Goal: Task Accomplishment & Management: Complete application form

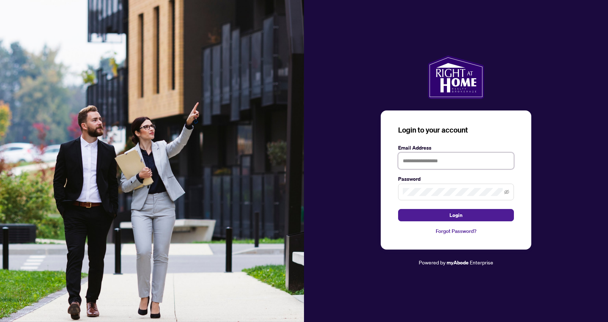
click at [454, 162] on input "text" at bounding box center [456, 160] width 116 height 17
type input "**********"
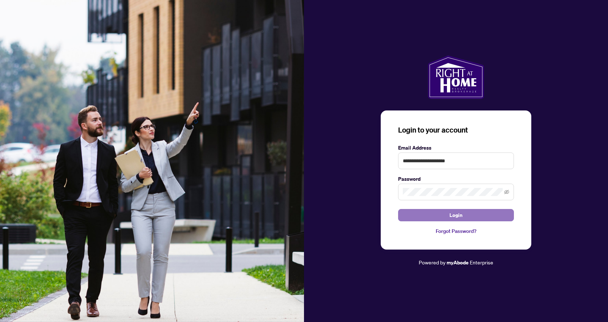
click at [457, 215] on span "Login" at bounding box center [455, 215] width 13 height 12
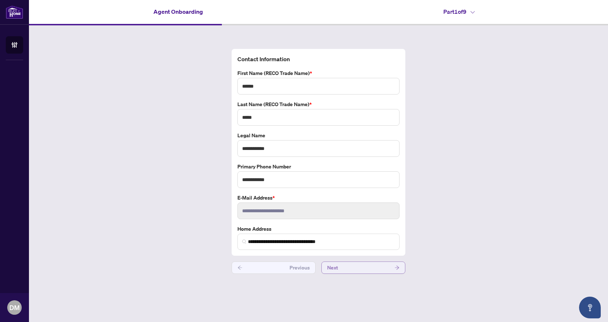
click at [336, 267] on span "Next" at bounding box center [332, 268] width 11 height 12
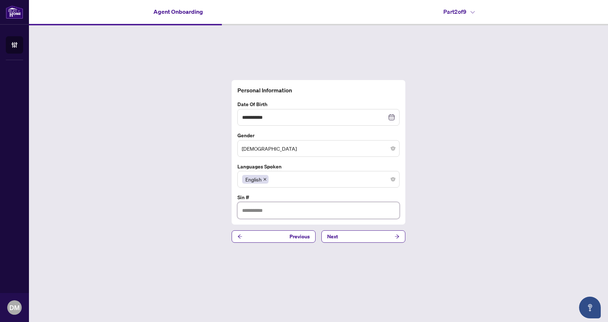
click at [262, 210] on input "text" at bounding box center [318, 210] width 162 height 17
type input "**********"
click at [356, 235] on button "Next" at bounding box center [363, 236] width 84 height 12
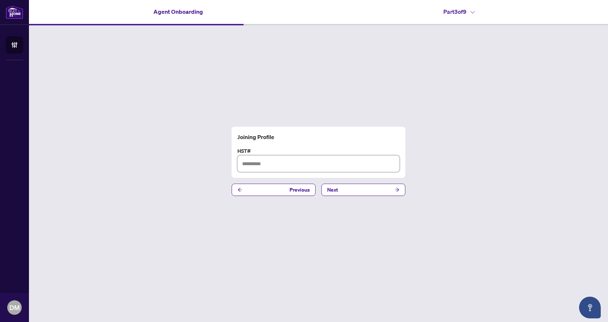
click at [261, 164] on input "text" at bounding box center [318, 163] width 162 height 17
type input "*********"
click at [355, 191] on button "Next" at bounding box center [363, 189] width 84 height 12
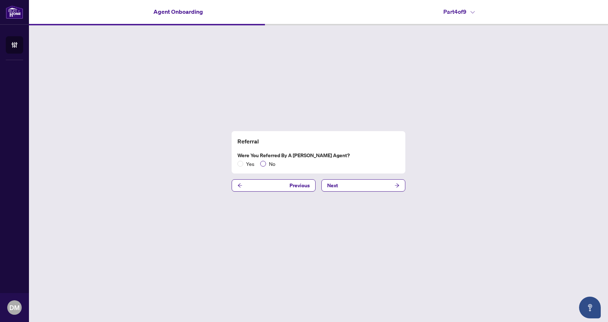
click at [270, 164] on span "No" at bounding box center [272, 164] width 12 height 8
click at [344, 187] on button "Next" at bounding box center [363, 185] width 84 height 12
click at [270, 165] on span "No" at bounding box center [272, 164] width 12 height 8
click at [337, 187] on span "Next" at bounding box center [332, 185] width 11 height 12
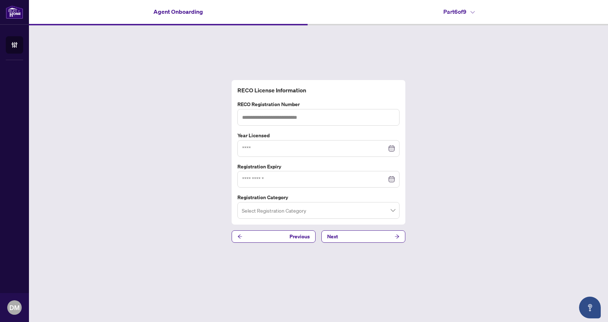
click at [392, 209] on span at bounding box center [318, 210] width 153 height 14
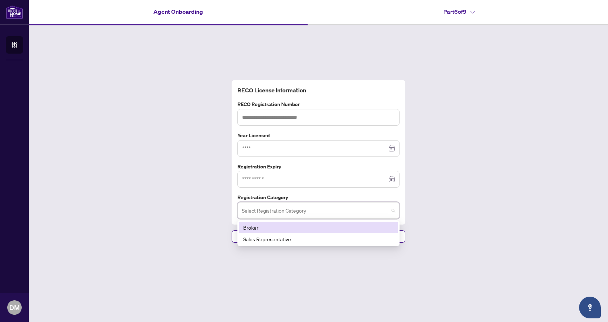
click at [392, 209] on span at bounding box center [318, 210] width 153 height 14
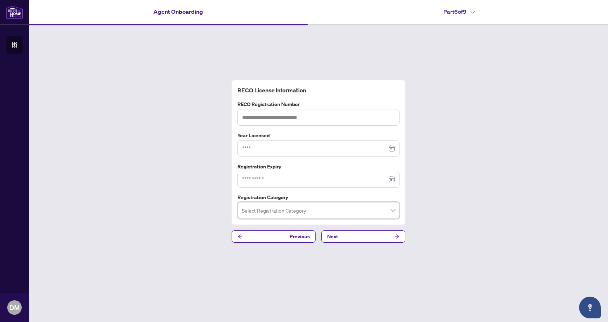
click at [342, 237] on button "Next" at bounding box center [363, 236] width 84 height 12
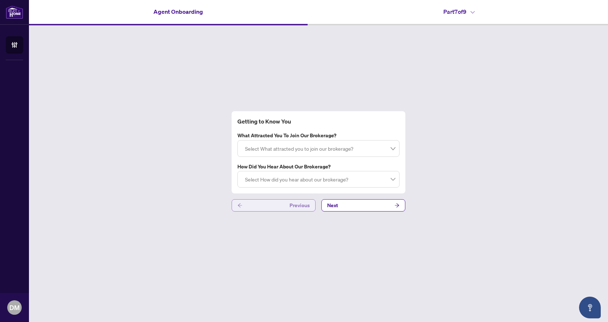
click at [261, 207] on button "Previous" at bounding box center [274, 205] width 84 height 12
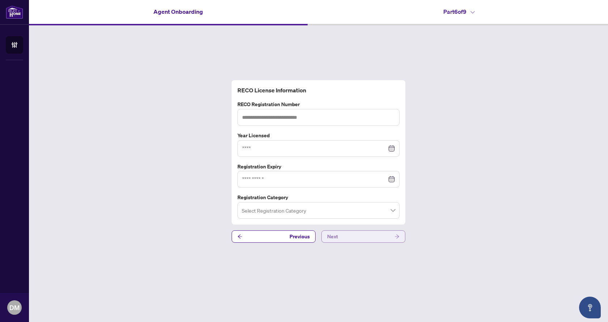
click at [343, 237] on button "Next" at bounding box center [363, 236] width 84 height 12
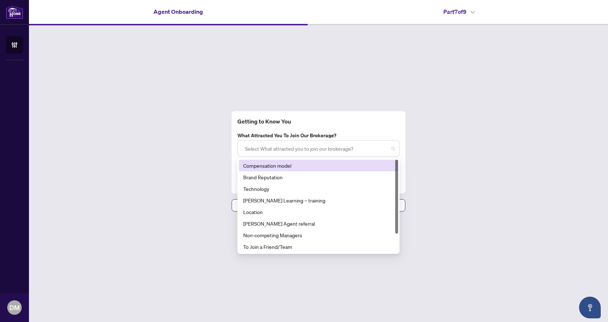
click at [385, 148] on div at bounding box center [318, 148] width 153 height 13
click at [269, 166] on div "Compensation model" at bounding box center [318, 165] width 151 height 8
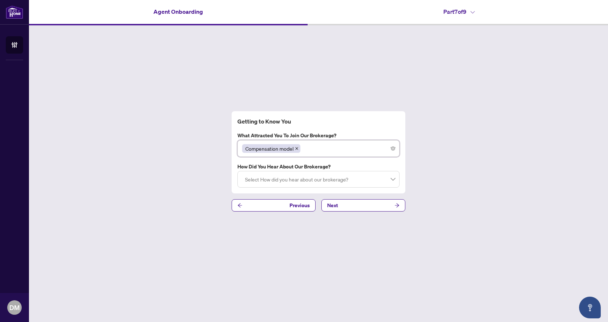
click at [457, 176] on div "Getting to Know You What attracted you to join our brokerage? Compensation mode…" at bounding box center [318, 161] width 579 height 272
click at [393, 178] on div at bounding box center [318, 179] width 153 height 13
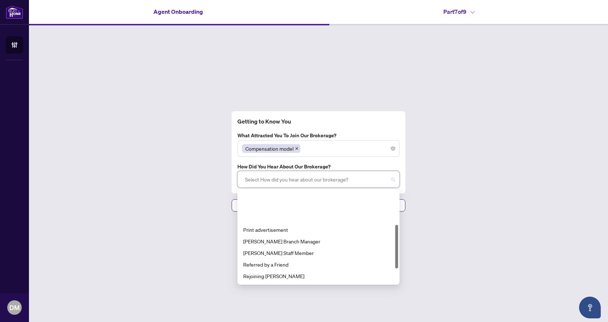
scroll to position [104, 0]
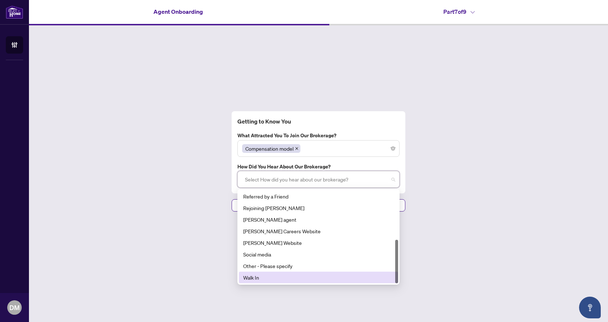
click at [259, 275] on div "Walk In" at bounding box center [318, 277] width 151 height 8
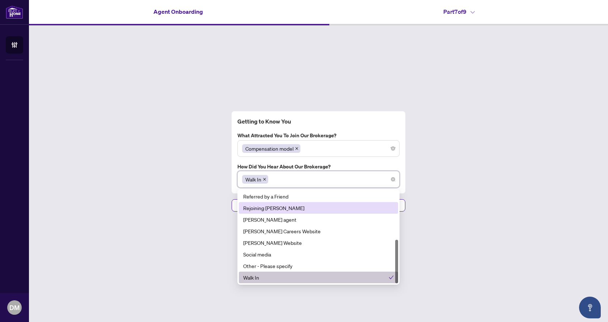
click at [449, 206] on div "Getting to Know You What attracted you to join our brokerage? Compensation mode…" at bounding box center [318, 161] width 579 height 272
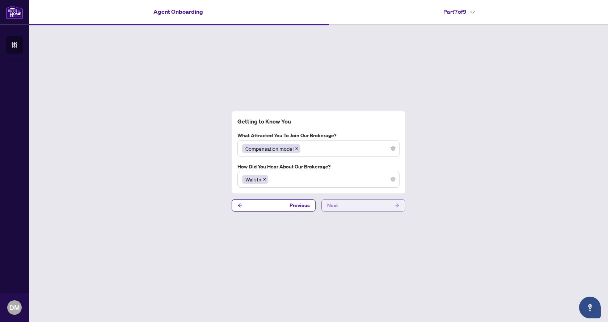
click at [351, 204] on button "Next" at bounding box center [363, 205] width 84 height 12
click at [338, 205] on button "Next" at bounding box center [363, 205] width 84 height 12
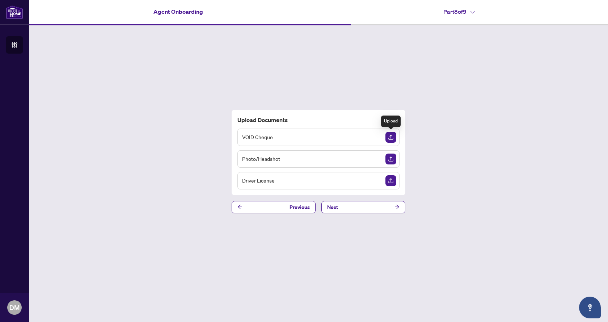
click at [392, 136] on img "Upload Document" at bounding box center [390, 137] width 11 height 11
click at [391, 182] on img "Upload Document" at bounding box center [390, 180] width 11 height 11
click at [388, 206] on button "Next" at bounding box center [363, 207] width 84 height 12
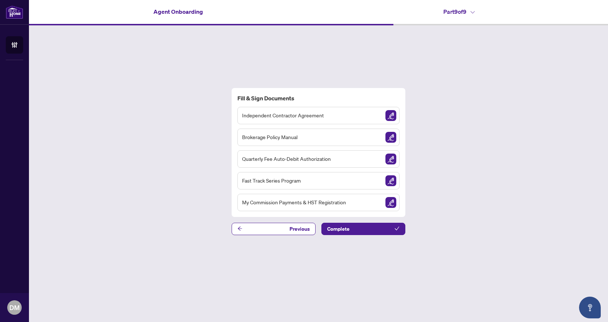
click at [279, 115] on span "Independent Contractor Agreement" at bounding box center [283, 115] width 82 height 8
click at [392, 113] on img "Sign Document" at bounding box center [390, 115] width 11 height 11
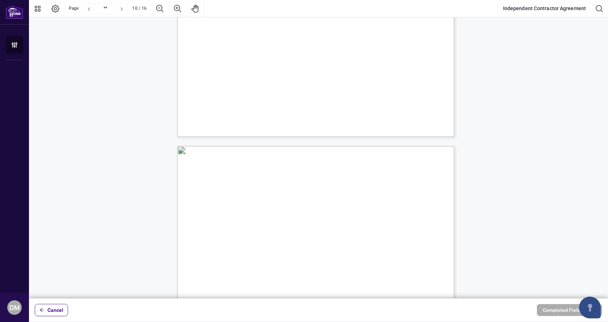
scroll to position [3220, 0]
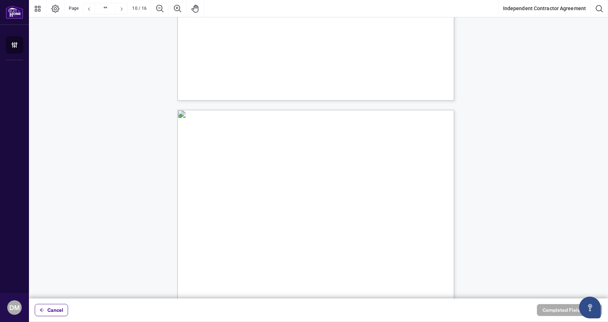
drag, startPoint x: 220, startPoint y: 187, endPoint x: 366, endPoint y: 203, distance: 146.7
click at [316, 184] on span "5.8. Insurance: Contractor shall maintain automobile insurance for liability an…" at bounding box center [316, 184] width 0 height 0
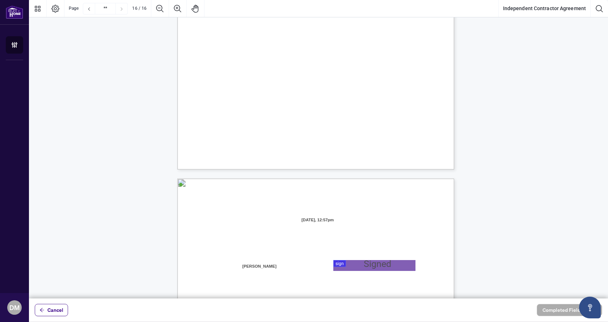
type input "**"
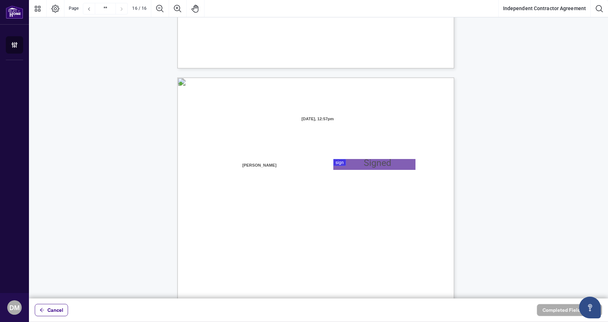
scroll to position [5384, 0]
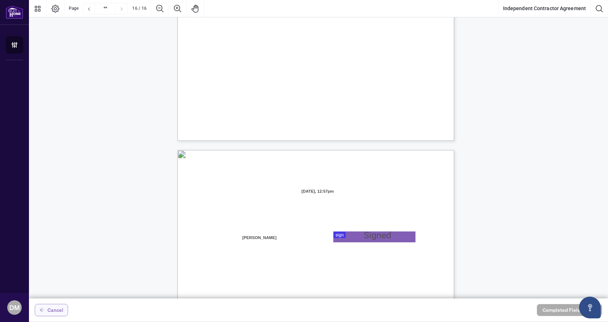
click at [47, 312] on span "Cancel" at bounding box center [55, 310] width 16 height 12
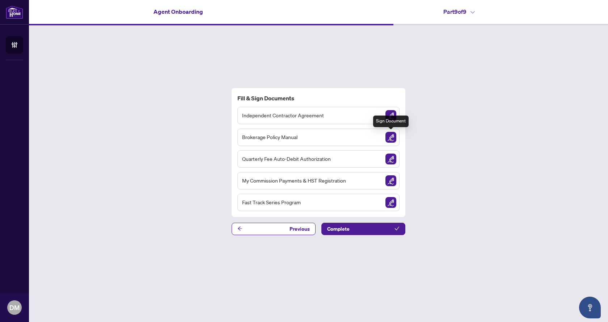
click at [391, 137] on img "Sign Document" at bounding box center [390, 137] width 11 height 11
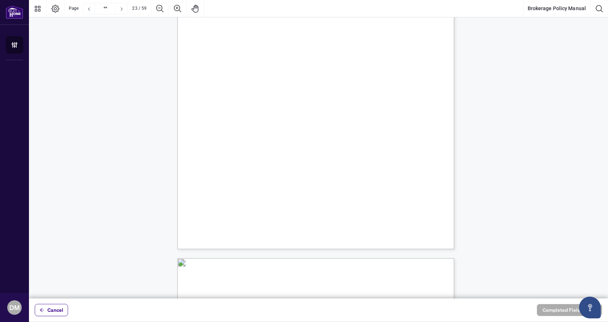
scroll to position [8395, 0]
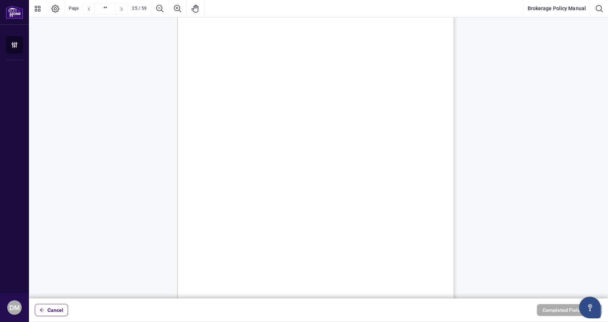
type input "**"
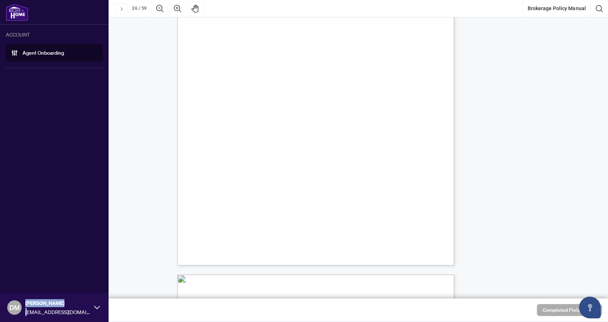
click at [39, 321] on html "ACCOUNT Agent Onboarding [PERSON_NAME] [PERSON_NAME][EMAIL_ADDRESS][DOMAIN_NAME…" at bounding box center [304, 161] width 608 height 322
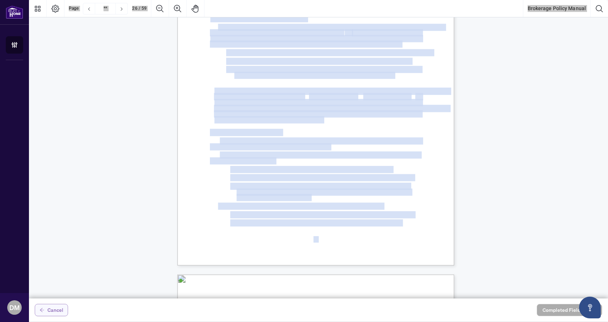
click at [55, 310] on span "Cancel" at bounding box center [55, 310] width 16 height 12
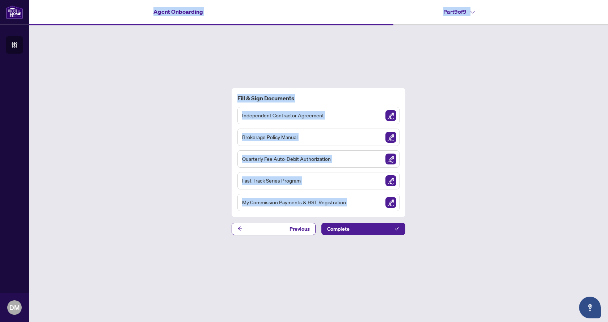
click at [353, 160] on div "Quarterly Fee Auto-Debit Authorization" at bounding box center [318, 158] width 162 height 17
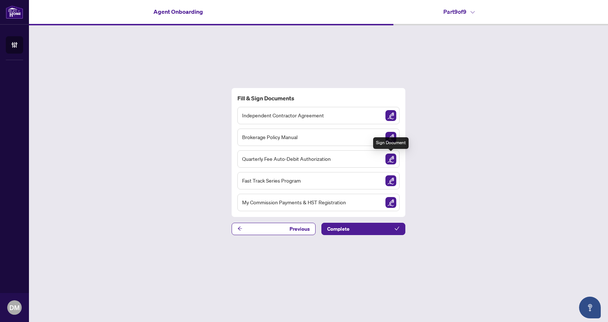
click at [393, 159] on img "Sign Document" at bounding box center [390, 158] width 11 height 11
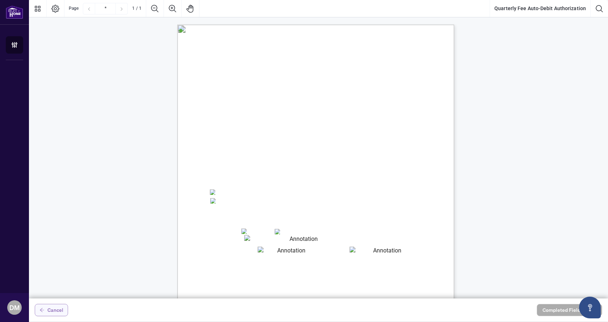
click at [58, 307] on span "Cancel" at bounding box center [55, 310] width 16 height 12
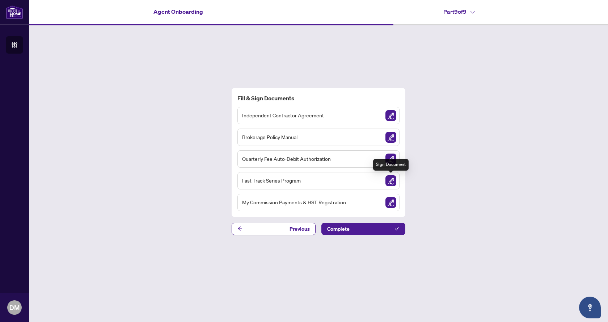
click at [388, 182] on img "Sign Document" at bounding box center [390, 180] width 11 height 11
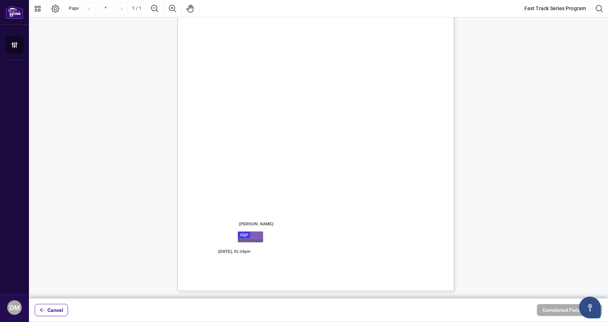
scroll to position [19, 0]
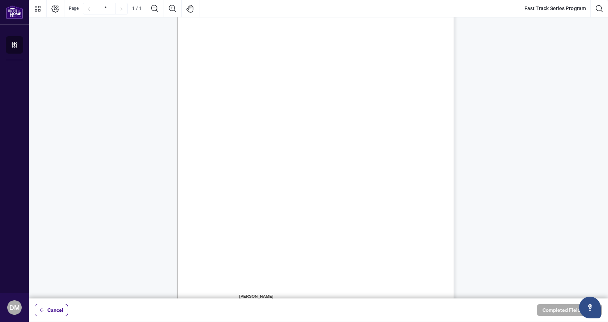
drag, startPoint x: 191, startPoint y: 143, endPoint x: 357, endPoint y: 184, distance: 171.1
click at [357, 6] on p "Right at Home Realty, Brokerage Fast Track Series 2.0 Program Agreement Each ne…" at bounding box center [350, 6] width 346 height 0
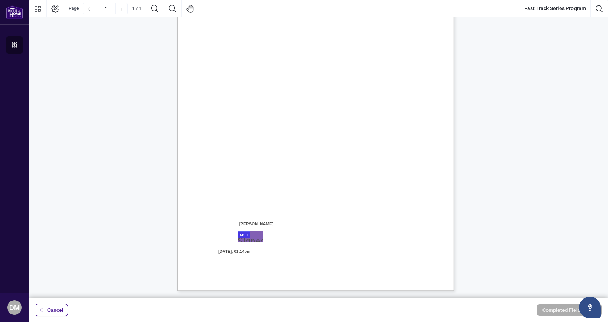
scroll to position [0, 0]
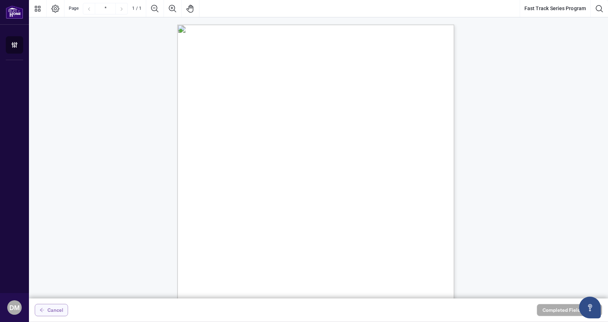
click at [51, 310] on span "Cancel" at bounding box center [55, 310] width 16 height 12
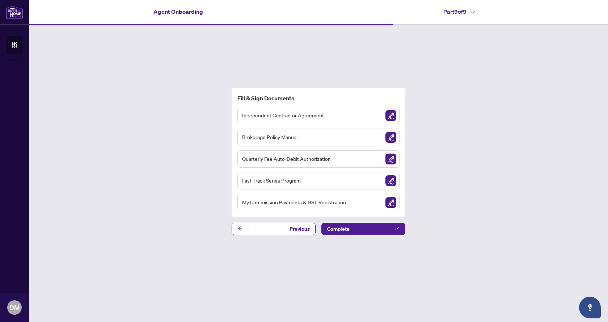
click at [347, 204] on div "My Commission Payments & HST Registration" at bounding box center [318, 202] width 162 height 17
click at [389, 201] on img "Sign Document" at bounding box center [390, 202] width 11 height 11
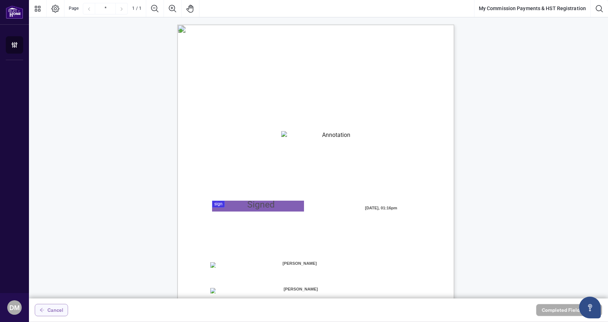
click at [56, 306] on span "Cancel" at bounding box center [55, 310] width 16 height 12
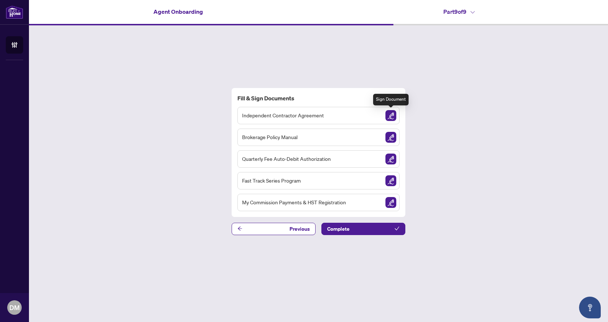
click at [391, 115] on img "Sign Document" at bounding box center [390, 115] width 11 height 11
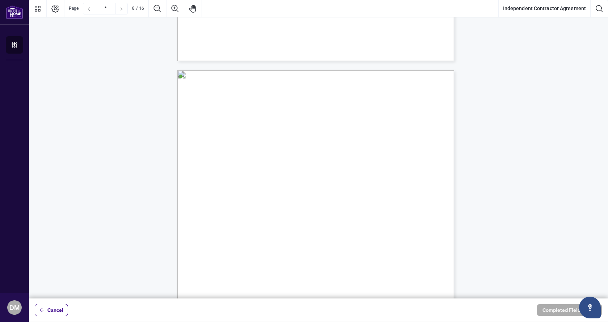
scroll to position [2272, 0]
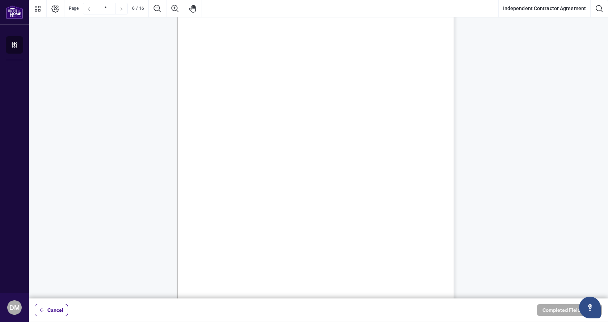
type input "*"
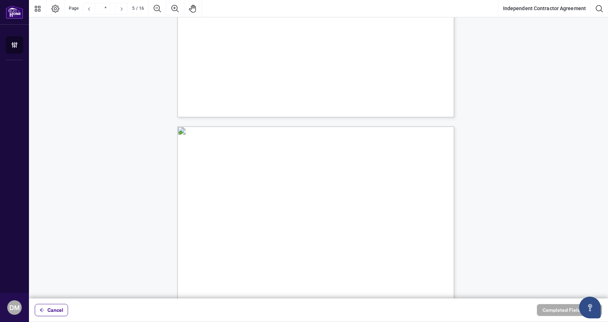
scroll to position [1585, 0]
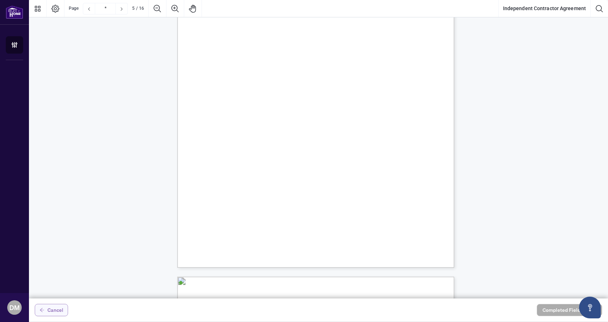
click at [61, 309] on span "Cancel" at bounding box center [55, 310] width 16 height 12
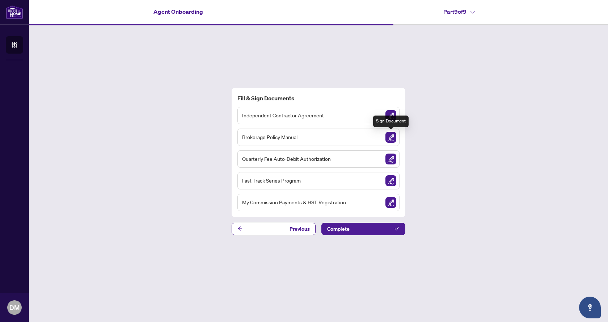
click at [391, 136] on img "Sign Document" at bounding box center [390, 137] width 11 height 11
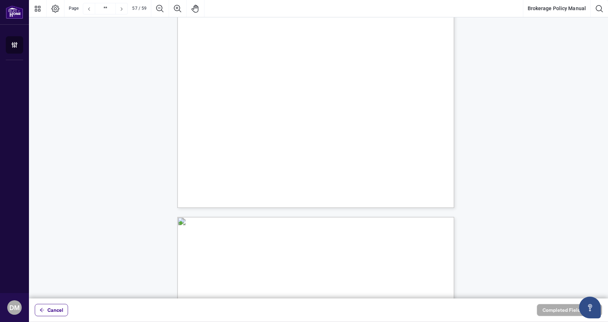
scroll to position [20851, 0]
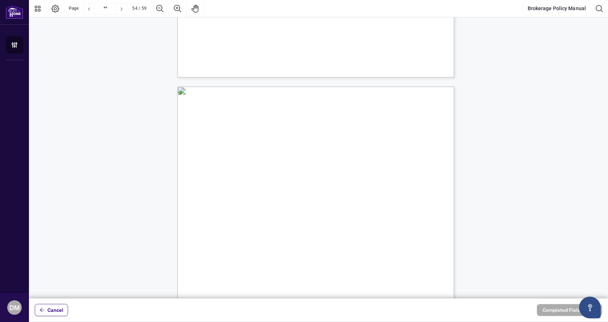
type input "**"
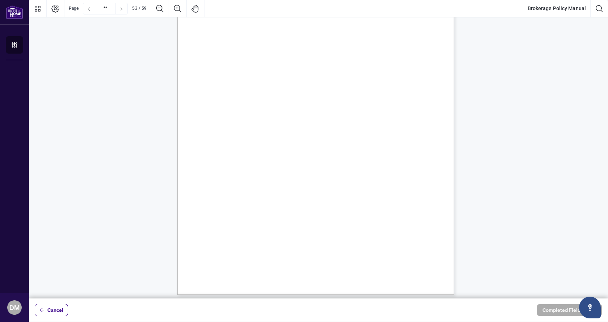
scroll to position [18970, 0]
